Goal: Navigation & Orientation: Find specific page/section

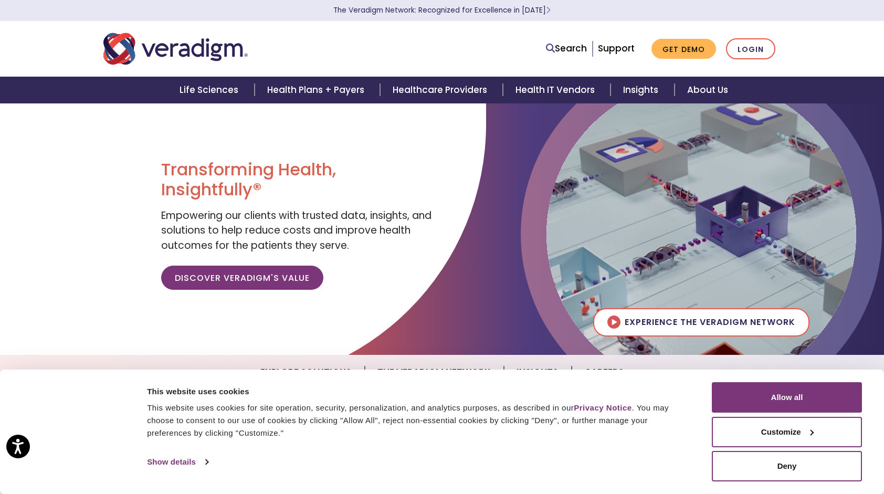
click at [777, 378] on div "Consent Details [#IABV2SETTINGS#] About This website uses cookies This website …" at bounding box center [442, 432] width 884 height 124
click at [767, 392] on button "Allow all" at bounding box center [787, 397] width 150 height 30
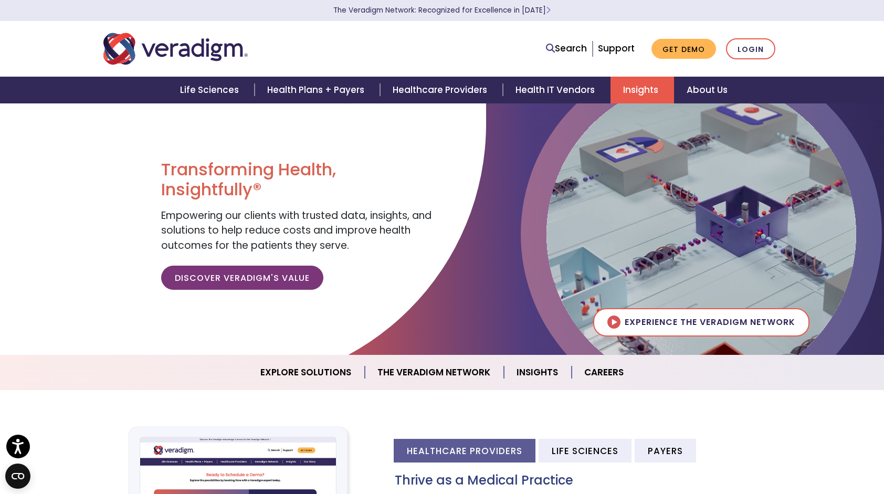
click at [625, 91] on link "Insights" at bounding box center [643, 90] width 64 height 27
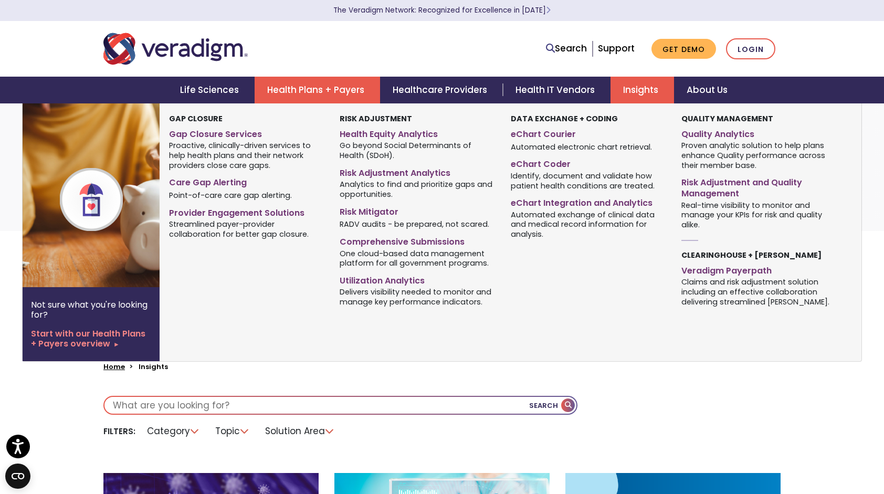
click at [333, 81] on link "Health Plans + Payers" at bounding box center [317, 90] width 125 height 27
